Goal: Navigation & Orientation: Find specific page/section

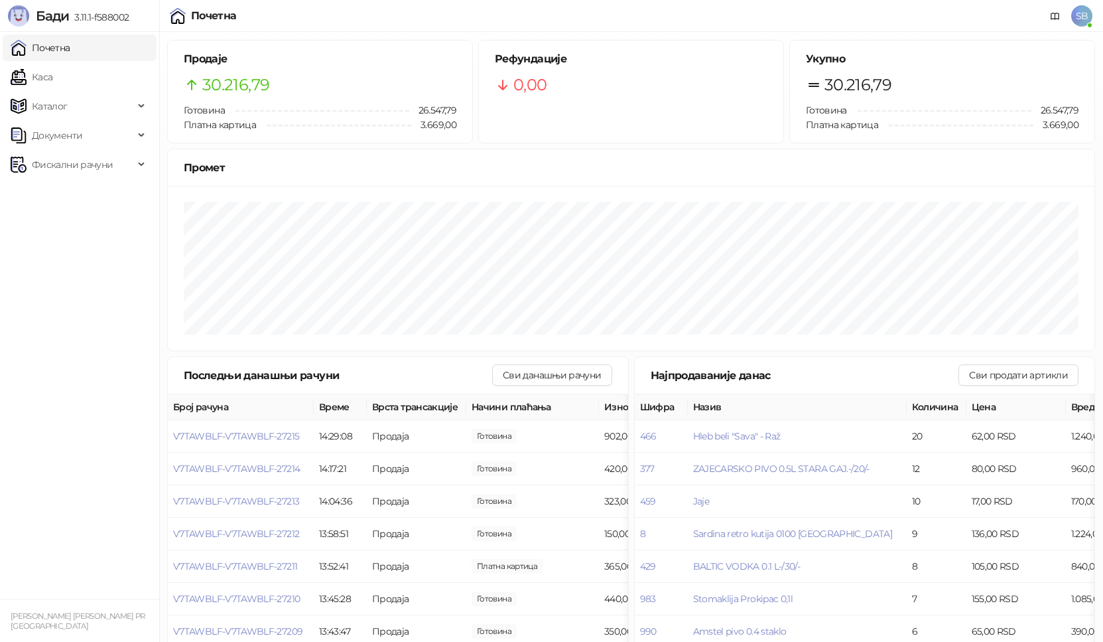
click at [39, 76] on link "Каса" at bounding box center [32, 77] width 42 height 27
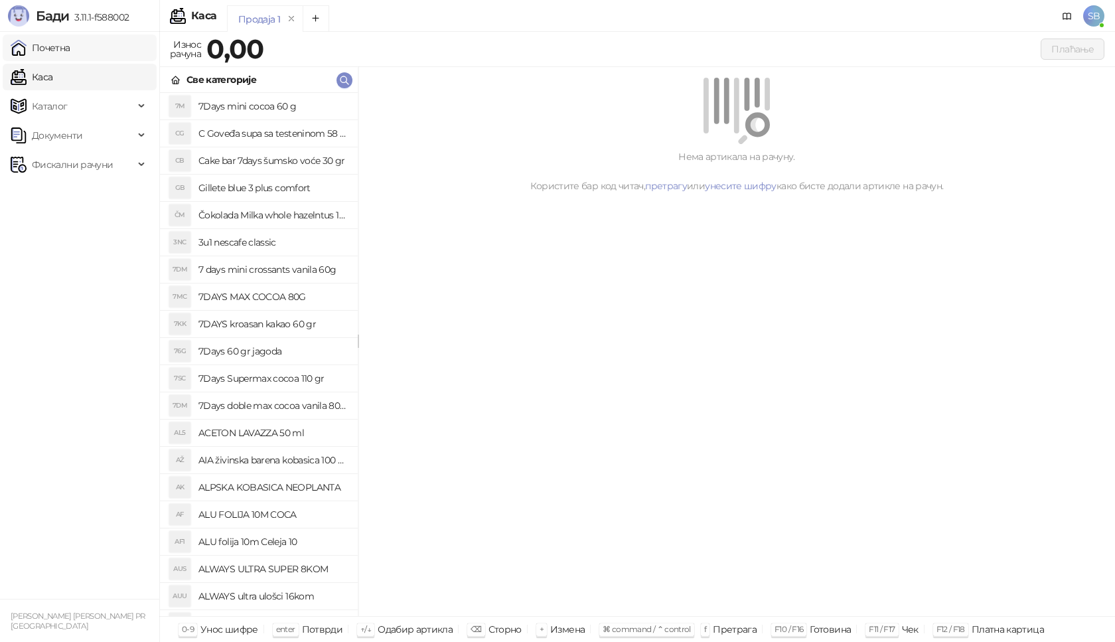
click at [47, 48] on link "Почетна" at bounding box center [41, 48] width 60 height 27
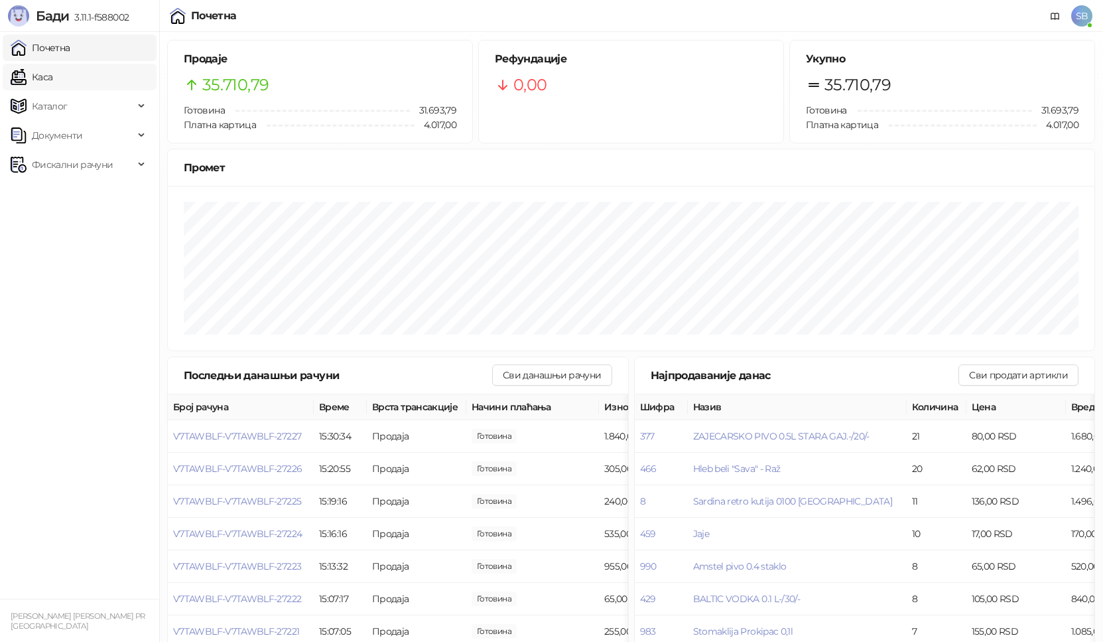
click at [52, 77] on link "Каса" at bounding box center [32, 77] width 42 height 27
click at [70, 40] on link "Почетна" at bounding box center [41, 48] width 60 height 27
click at [48, 79] on link "Каса" at bounding box center [32, 77] width 42 height 27
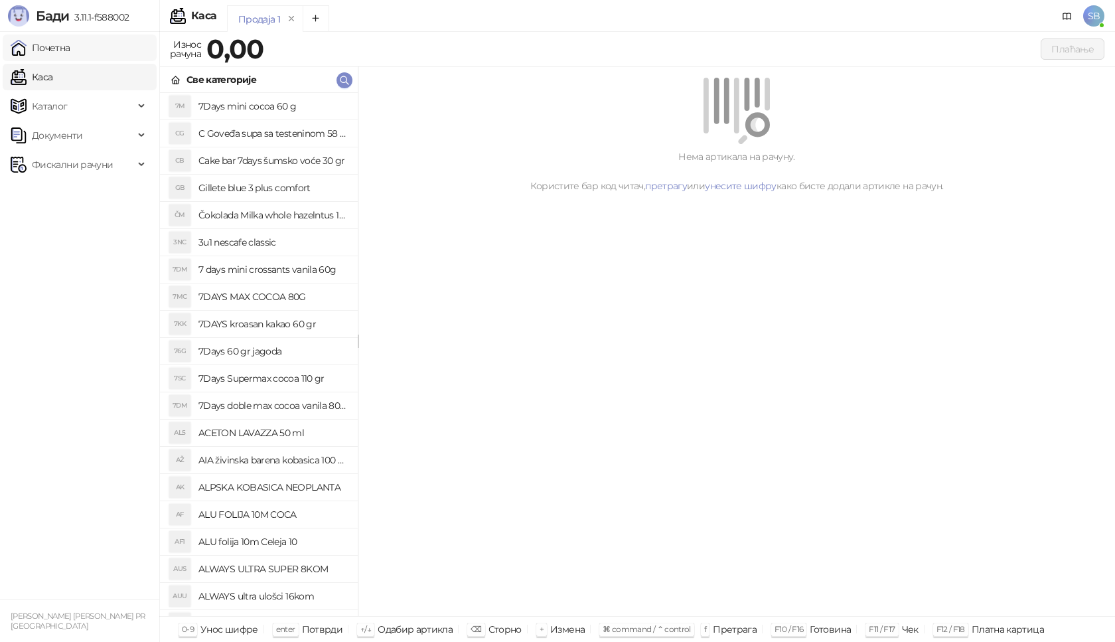
click at [48, 53] on link "Почетна" at bounding box center [41, 48] width 60 height 27
